Goal: Information Seeking & Learning: Learn about a topic

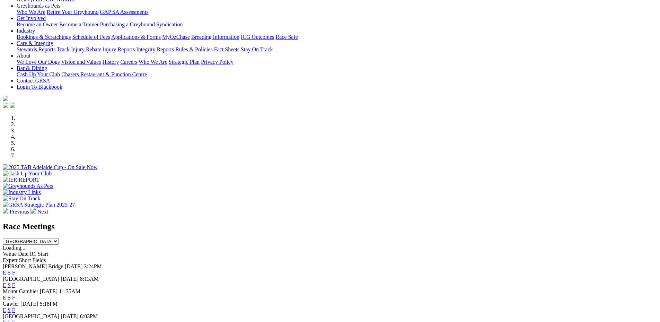
scroll to position [139, 0]
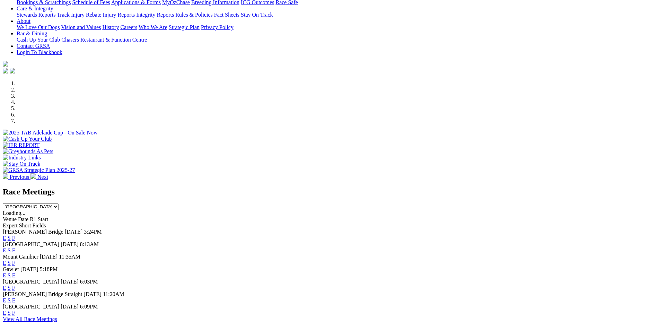
click at [15, 285] on link "F" at bounding box center [13, 288] width 3 height 6
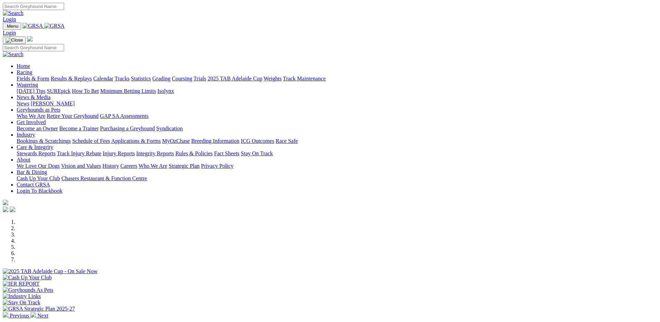
click at [51, 94] on link "News & Media" at bounding box center [34, 97] width 34 height 6
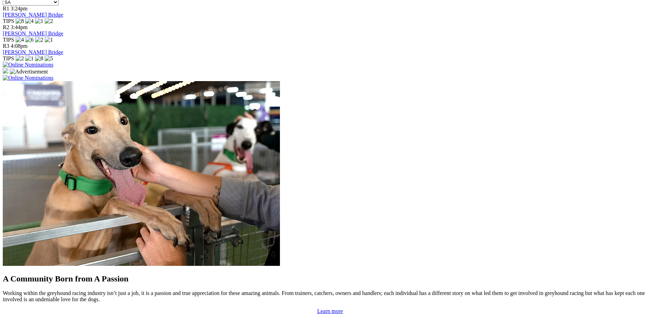
scroll to position [520, 0]
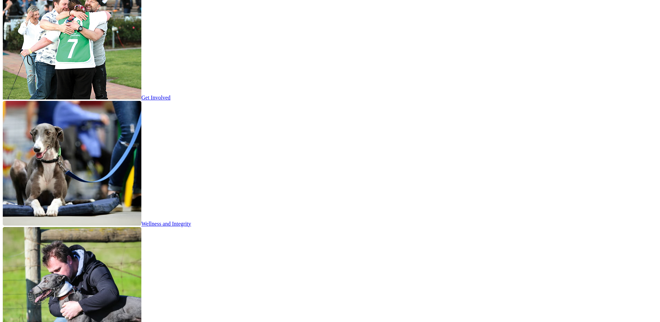
scroll to position [902, 0]
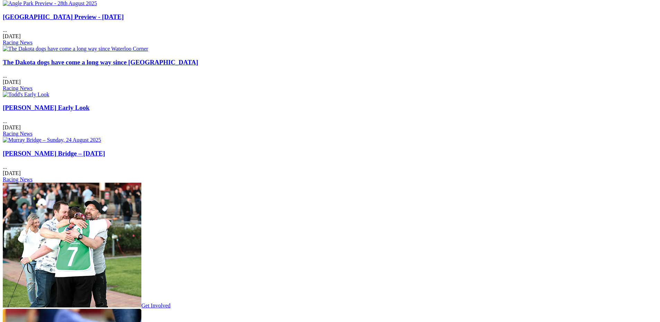
click at [97, 7] on img at bounding box center [50, 3] width 94 height 6
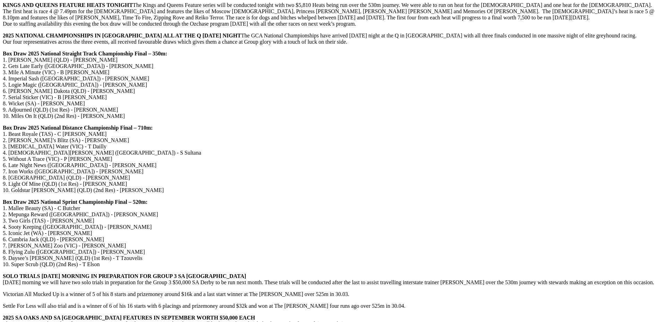
scroll to position [1109, 0]
